Goal: Task Accomplishment & Management: Manage account settings

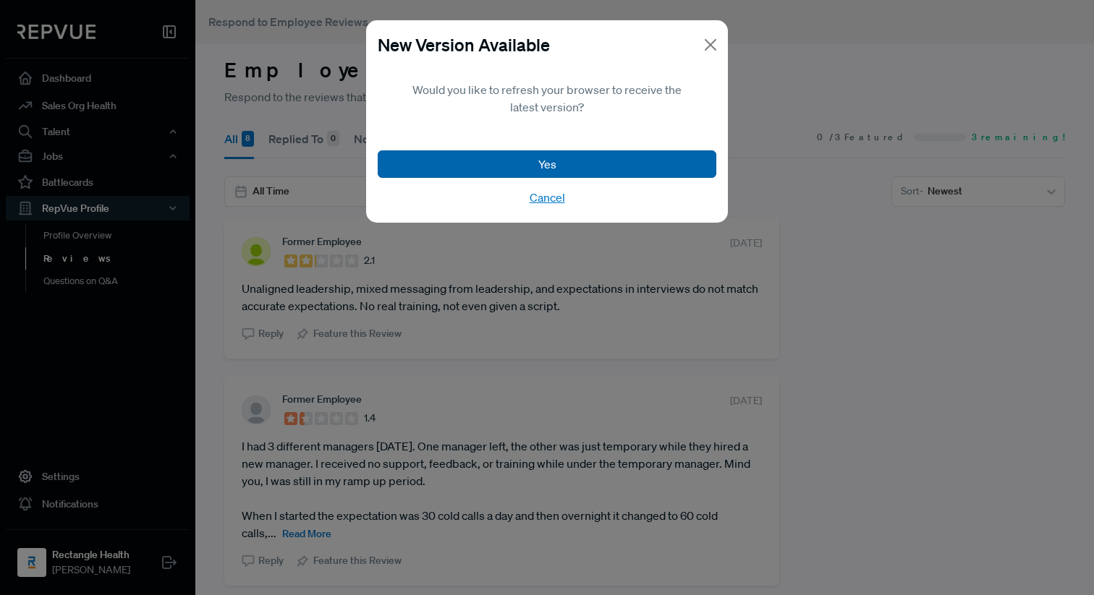
click at [527, 163] on button "Yes" at bounding box center [547, 163] width 338 height 27
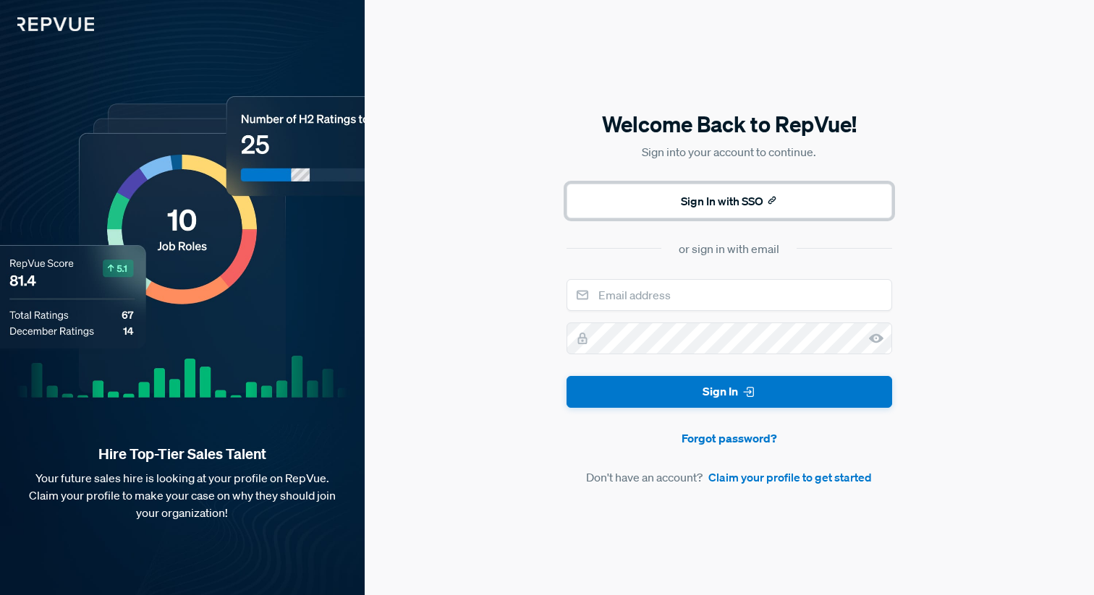
click at [697, 204] on button "Sign In with SSO" at bounding box center [728, 201] width 325 height 35
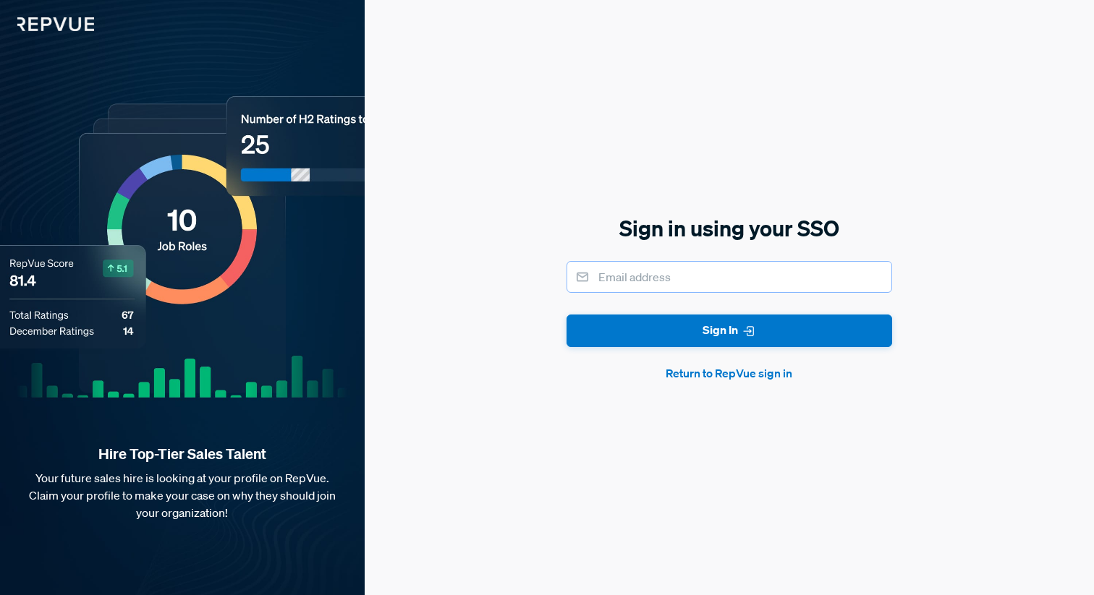
click at [683, 283] on input "email" at bounding box center [728, 277] width 325 height 32
type input "[EMAIL_ADDRESS][DOMAIN_NAME]"
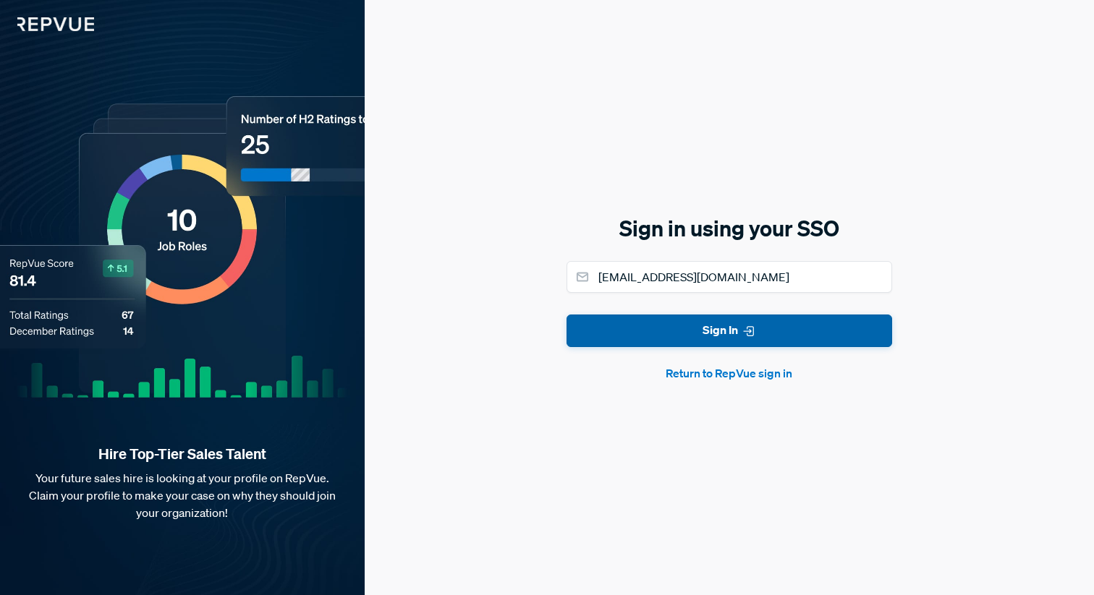
click at [694, 336] on button "Sign In" at bounding box center [728, 331] width 325 height 33
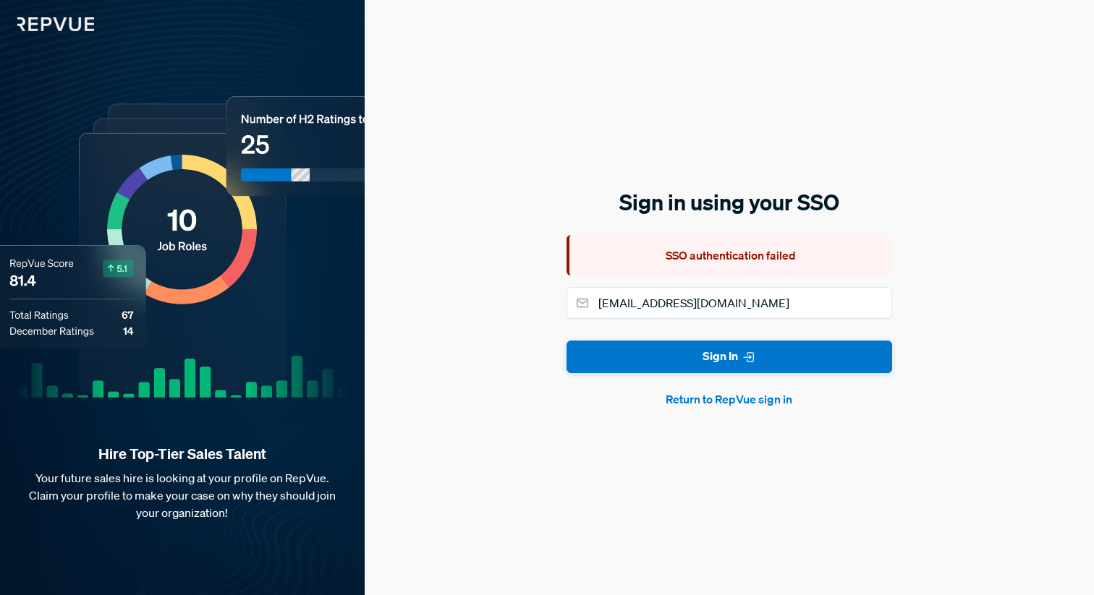
click at [718, 399] on button "Return to RepVue sign in" at bounding box center [728, 399] width 325 height 17
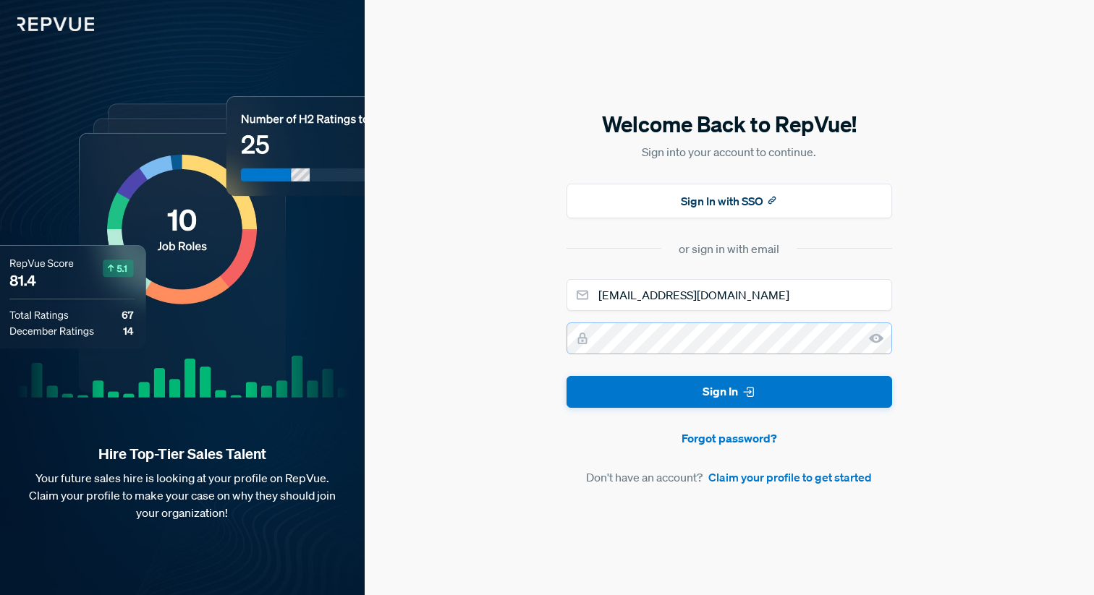
click at [566, 376] on button "Sign In" at bounding box center [728, 392] width 325 height 33
